Goal: Transaction & Acquisition: Purchase product/service

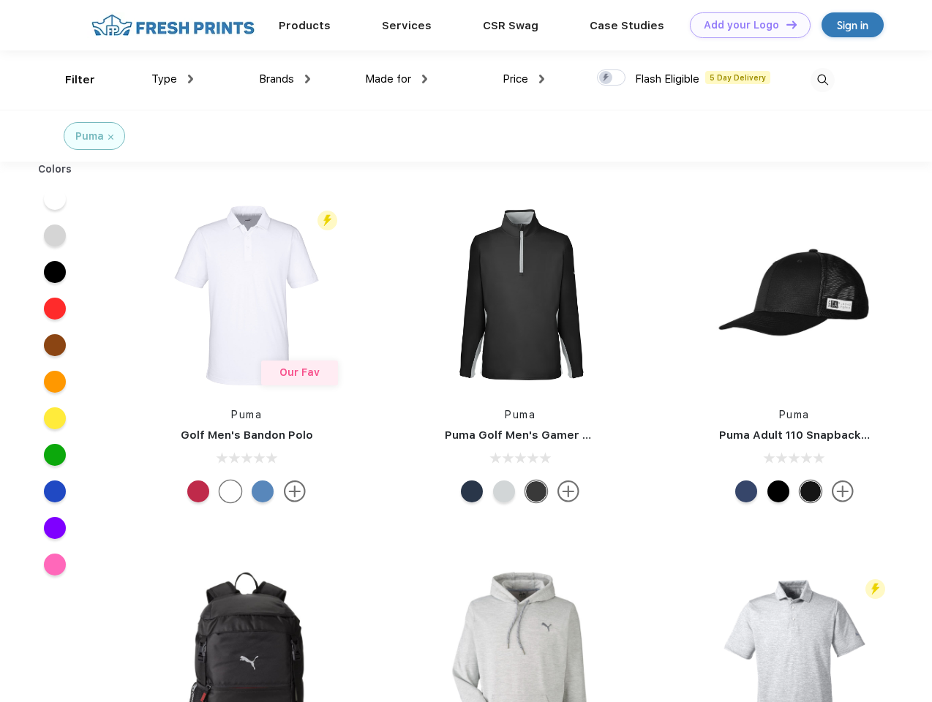
click at [744, 25] on link "Add your Logo Design Tool" at bounding box center [750, 25] width 121 height 26
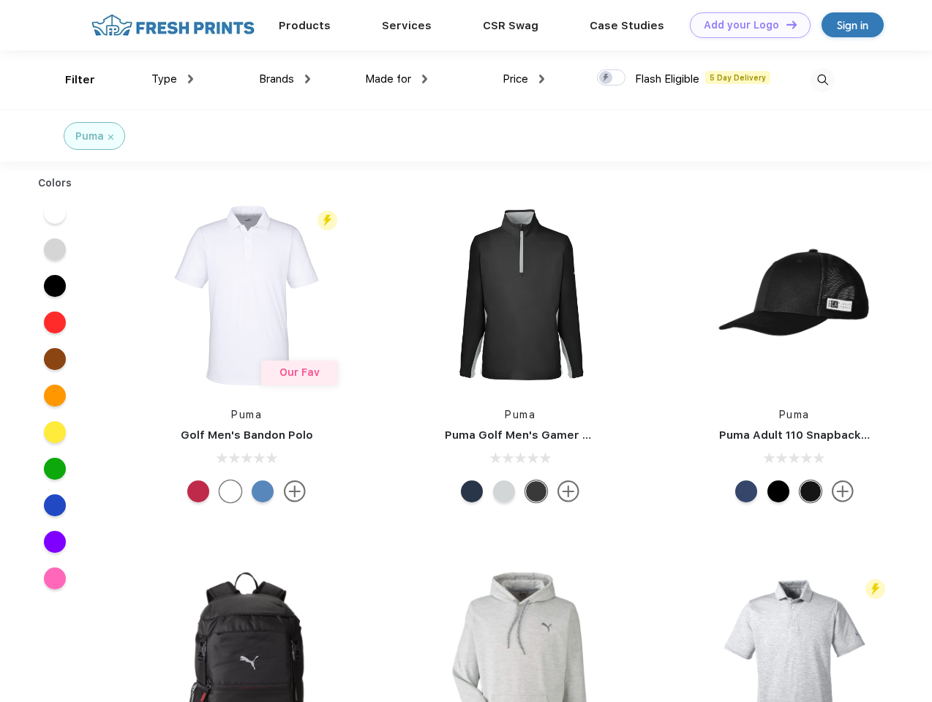
click at [0, 0] on div "Design Tool" at bounding box center [0, 0] width 0 height 0
click at [785, 24] on link "Add your Logo Design Tool" at bounding box center [750, 25] width 121 height 26
click at [70, 80] on div "Filter" at bounding box center [80, 80] width 30 height 17
click at [173, 79] on span "Type" at bounding box center [164, 78] width 26 height 13
click at [284, 79] on span "Brands" at bounding box center [276, 78] width 35 height 13
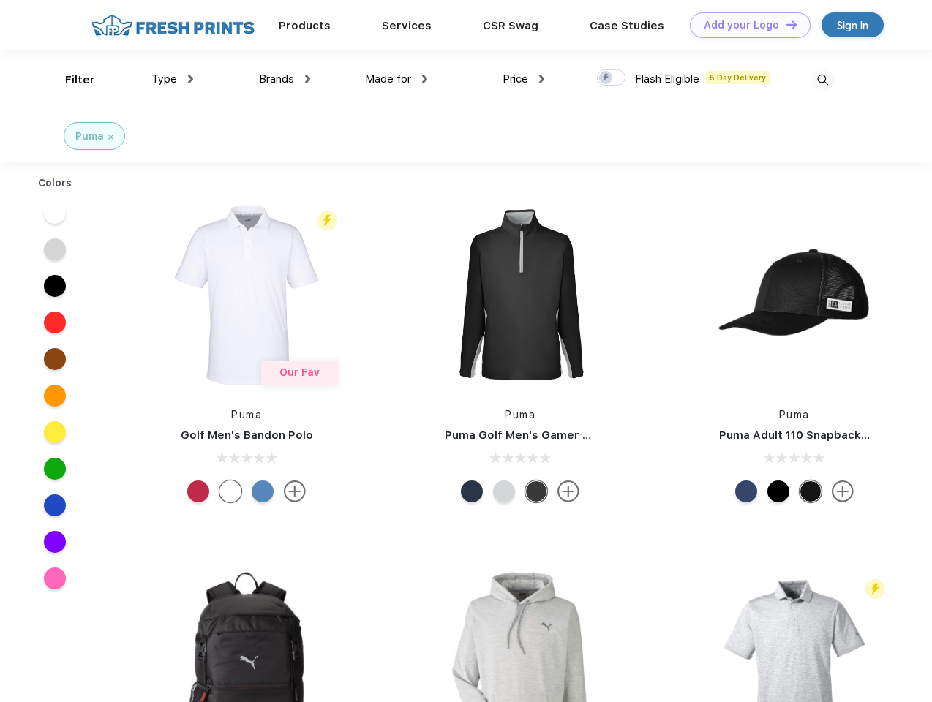
click at [396, 79] on span "Made for" at bounding box center [388, 78] width 46 height 13
click at [524, 79] on span "Price" at bounding box center [515, 78] width 26 height 13
click at [611, 78] on div at bounding box center [611, 77] width 29 height 16
click at [606, 78] on input "checkbox" at bounding box center [602, 74] width 10 height 10
click at [822, 80] on img at bounding box center [822, 80] width 24 height 24
